Goal: Transaction & Acquisition: Purchase product/service

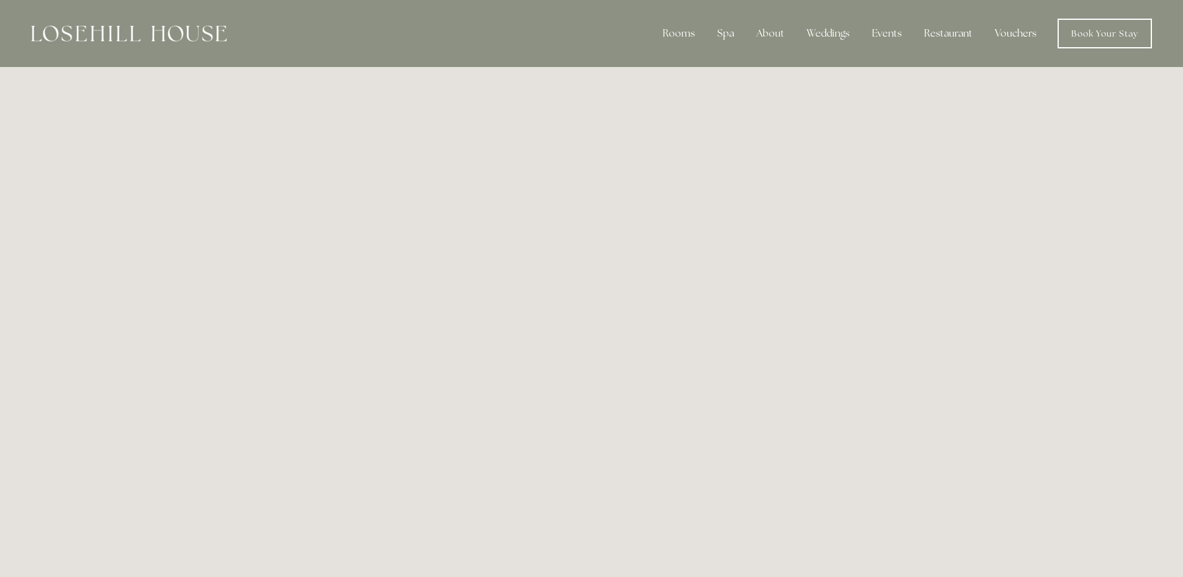
click at [1007, 32] on link "Vouchers" at bounding box center [1015, 33] width 61 height 25
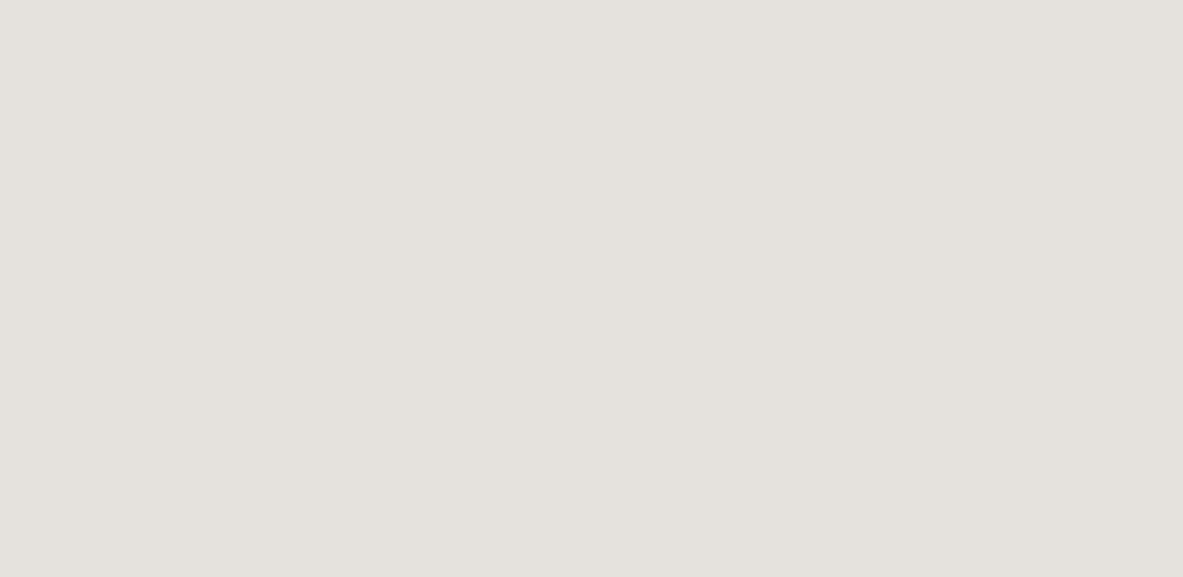
scroll to position [261, 0]
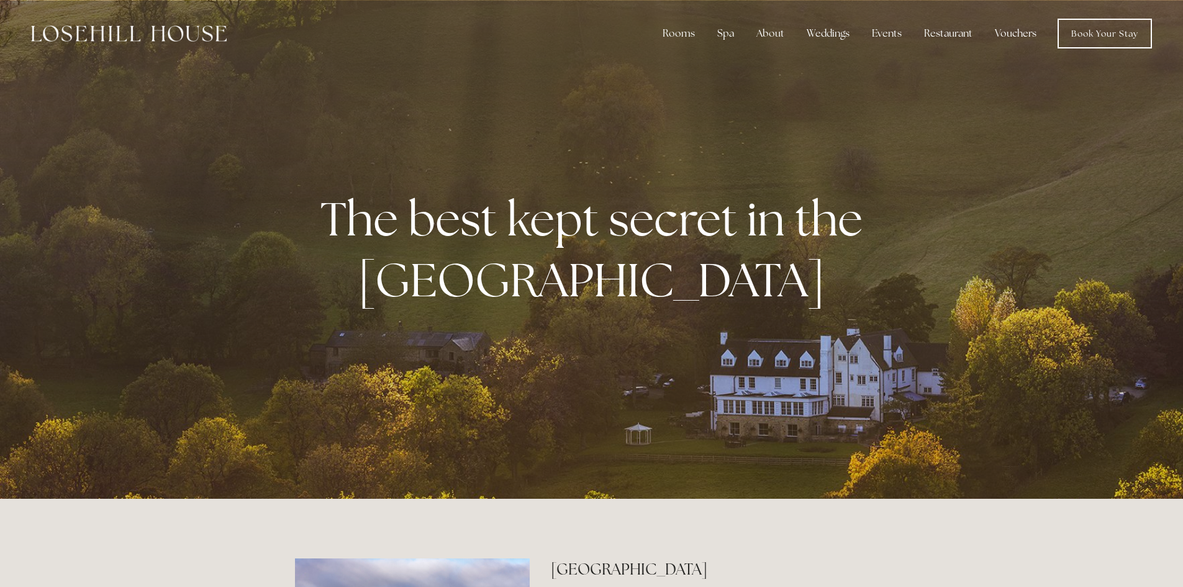
click at [1011, 33] on link "Vouchers" at bounding box center [1015, 33] width 61 height 25
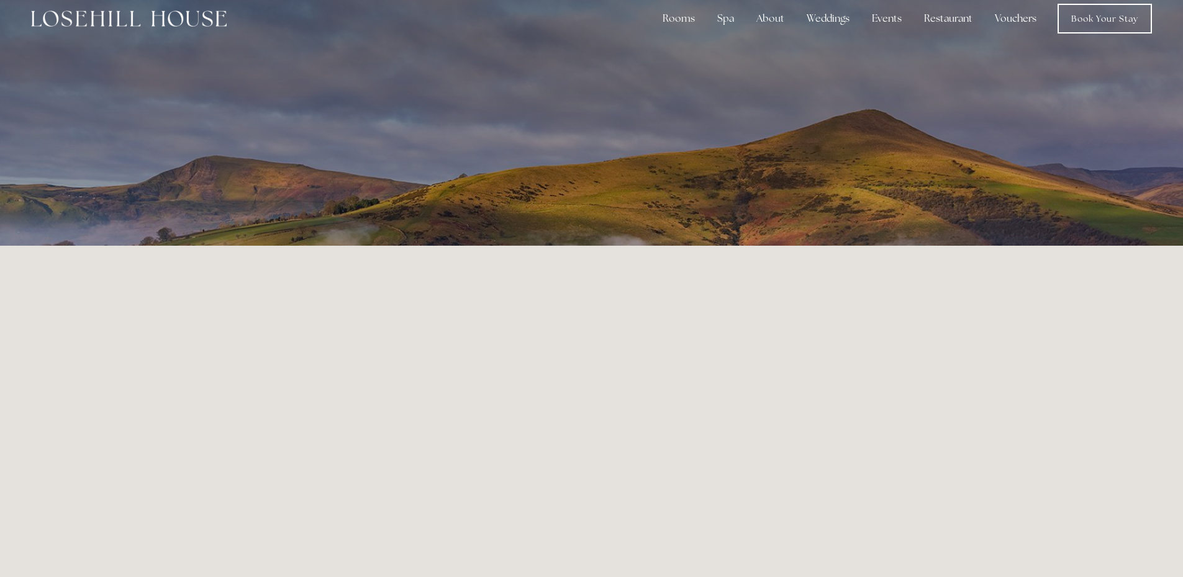
scroll to position [13, 0]
